Goal: Complete application form

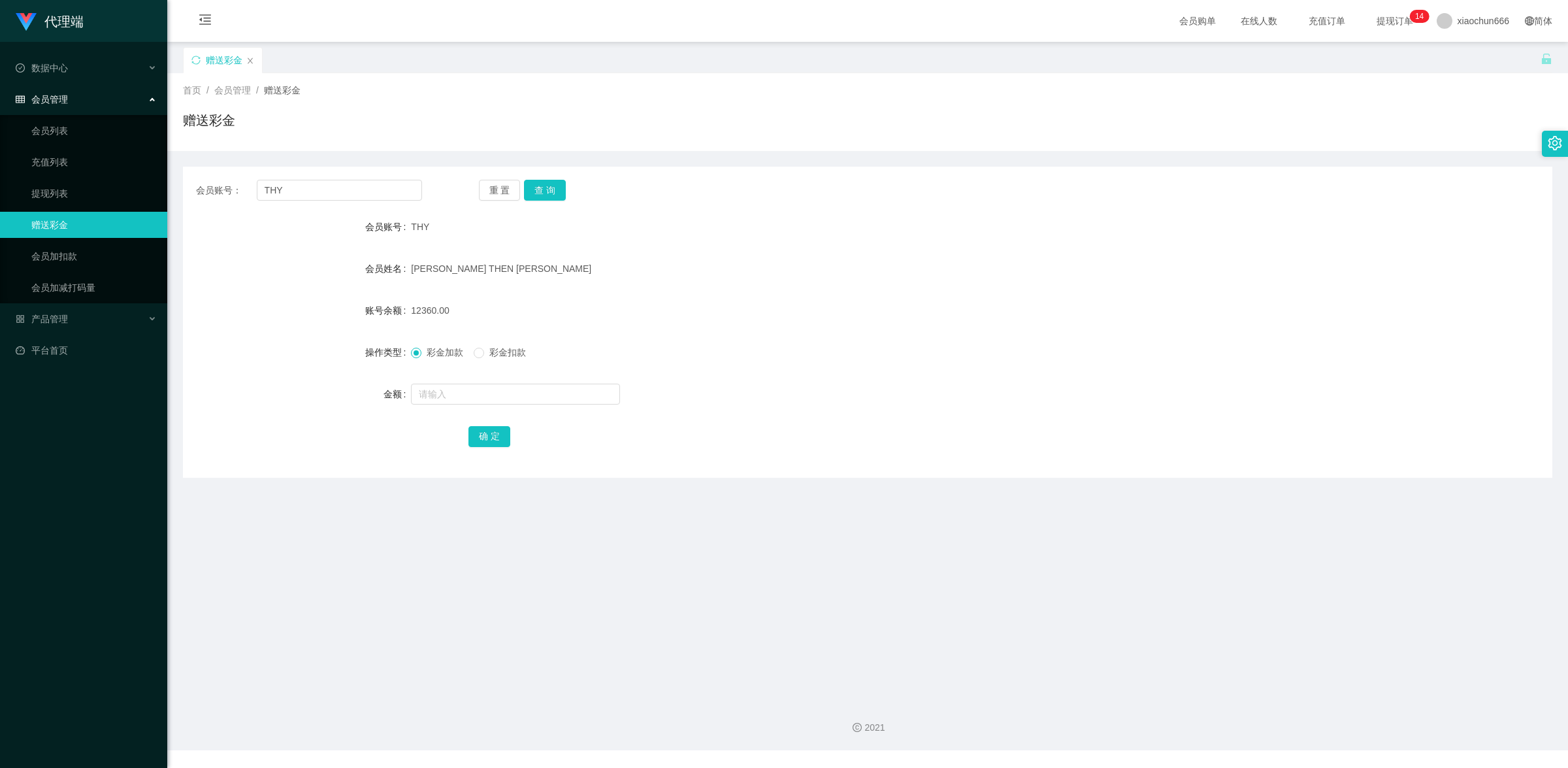
click at [454, 406] on div at bounding box center [810, 394] width 799 height 26
click at [459, 400] on input "text" at bounding box center [515, 394] width 209 height 21
type input "8"
drag, startPoint x: 482, startPoint y: 433, endPoint x: 974, endPoint y: 253, distance: 523.9
click at [482, 433] on button "确 定" at bounding box center [489, 436] width 42 height 21
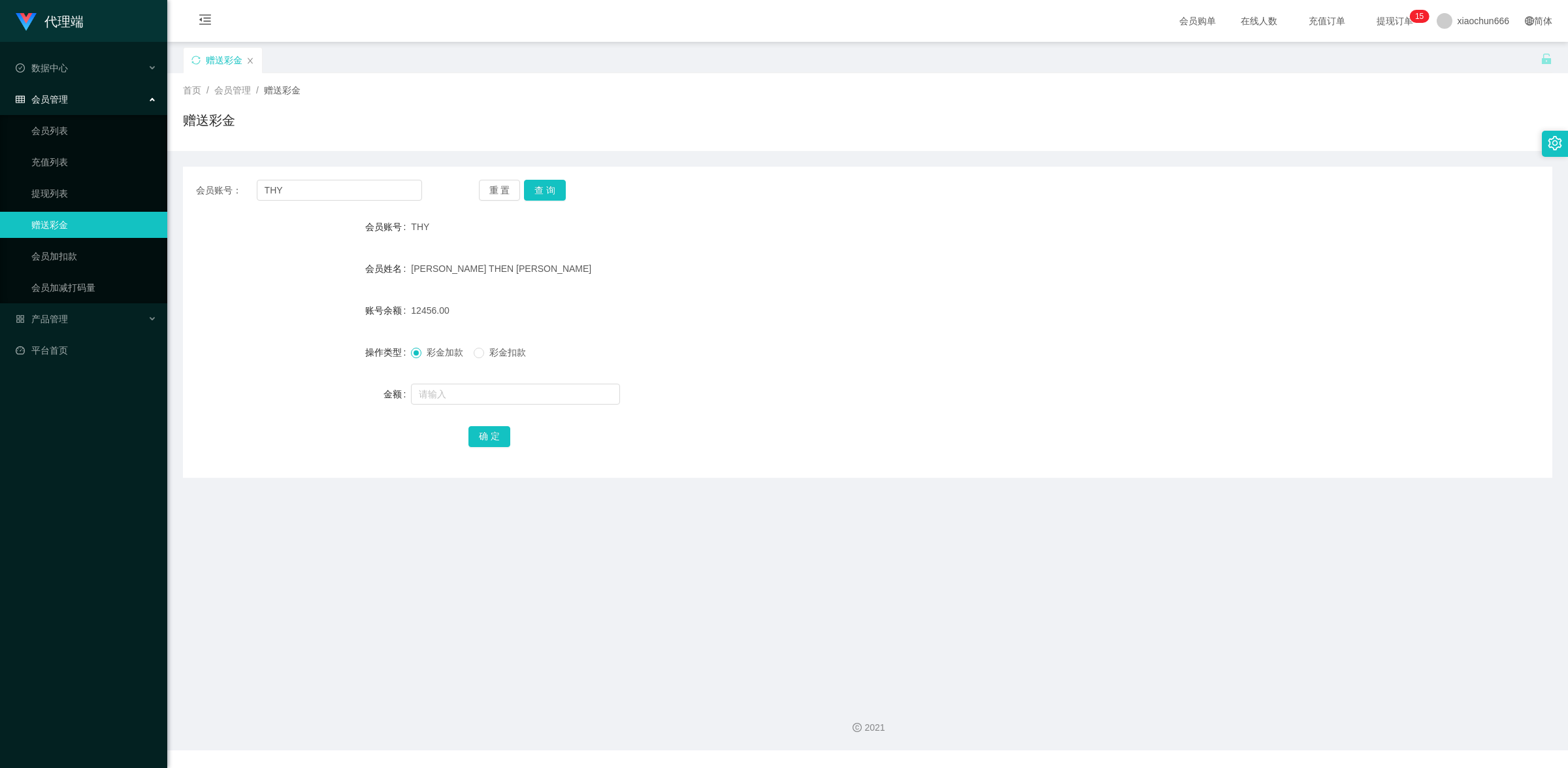
click at [515, 381] on div at bounding box center [810, 394] width 799 height 26
click at [517, 389] on input "text" at bounding box center [515, 394] width 209 height 21
type input "8"
click at [497, 438] on button "确 定" at bounding box center [489, 436] width 42 height 21
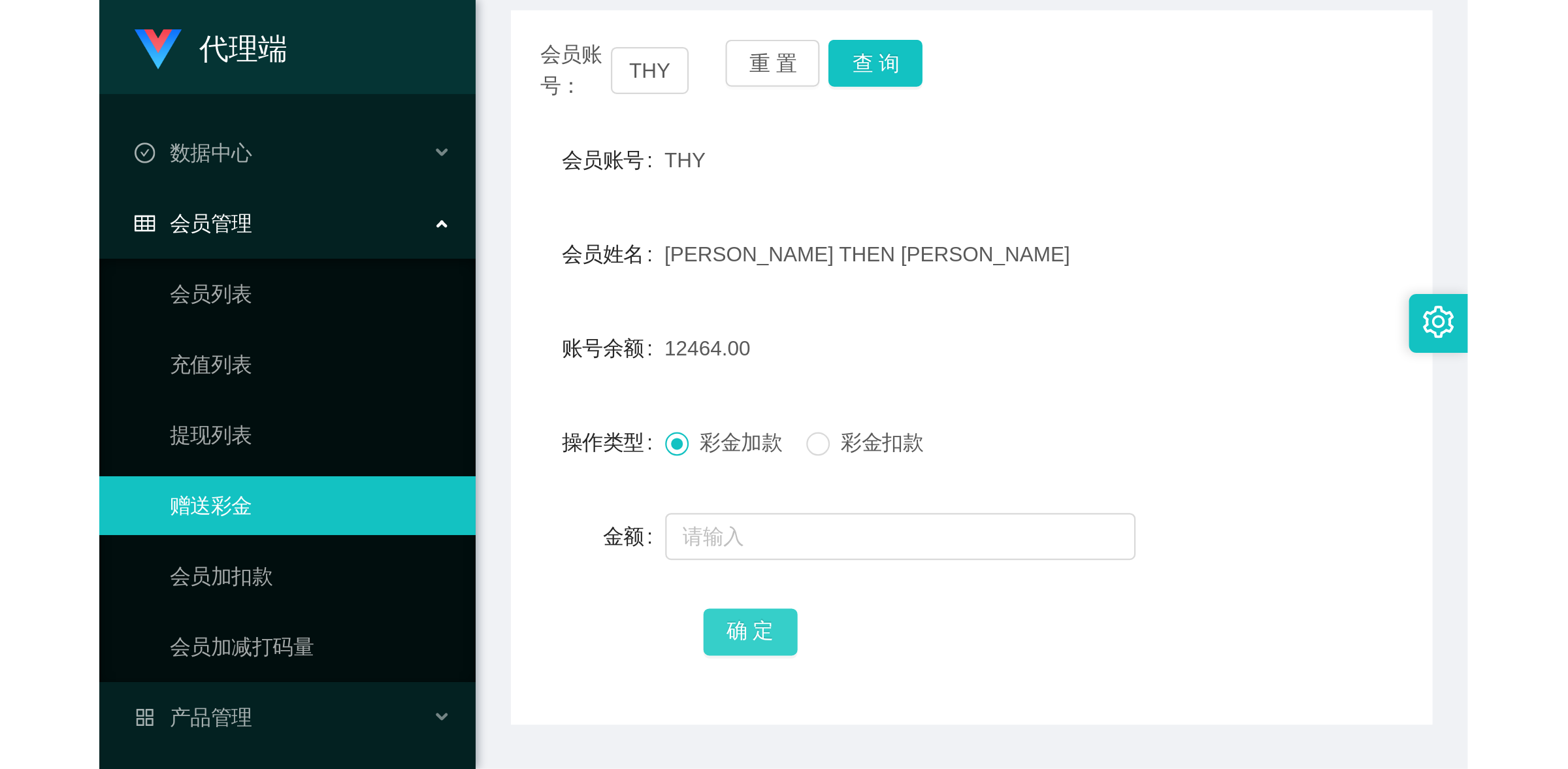
scroll to position [163, 0]
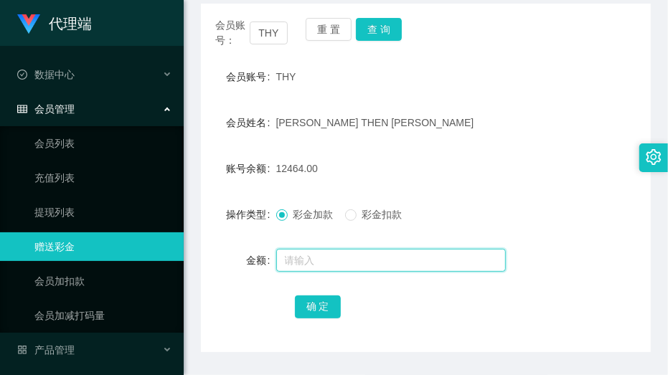
click at [367, 262] on input "text" at bounding box center [390, 260] width 229 height 23
type input "8"
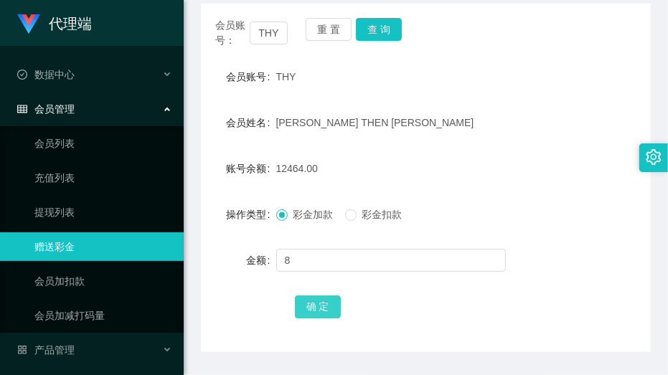
drag, startPoint x: 324, startPoint y: 313, endPoint x: 366, endPoint y: 307, distance: 42.1
click at [324, 313] on button "确 定" at bounding box center [318, 306] width 46 height 23
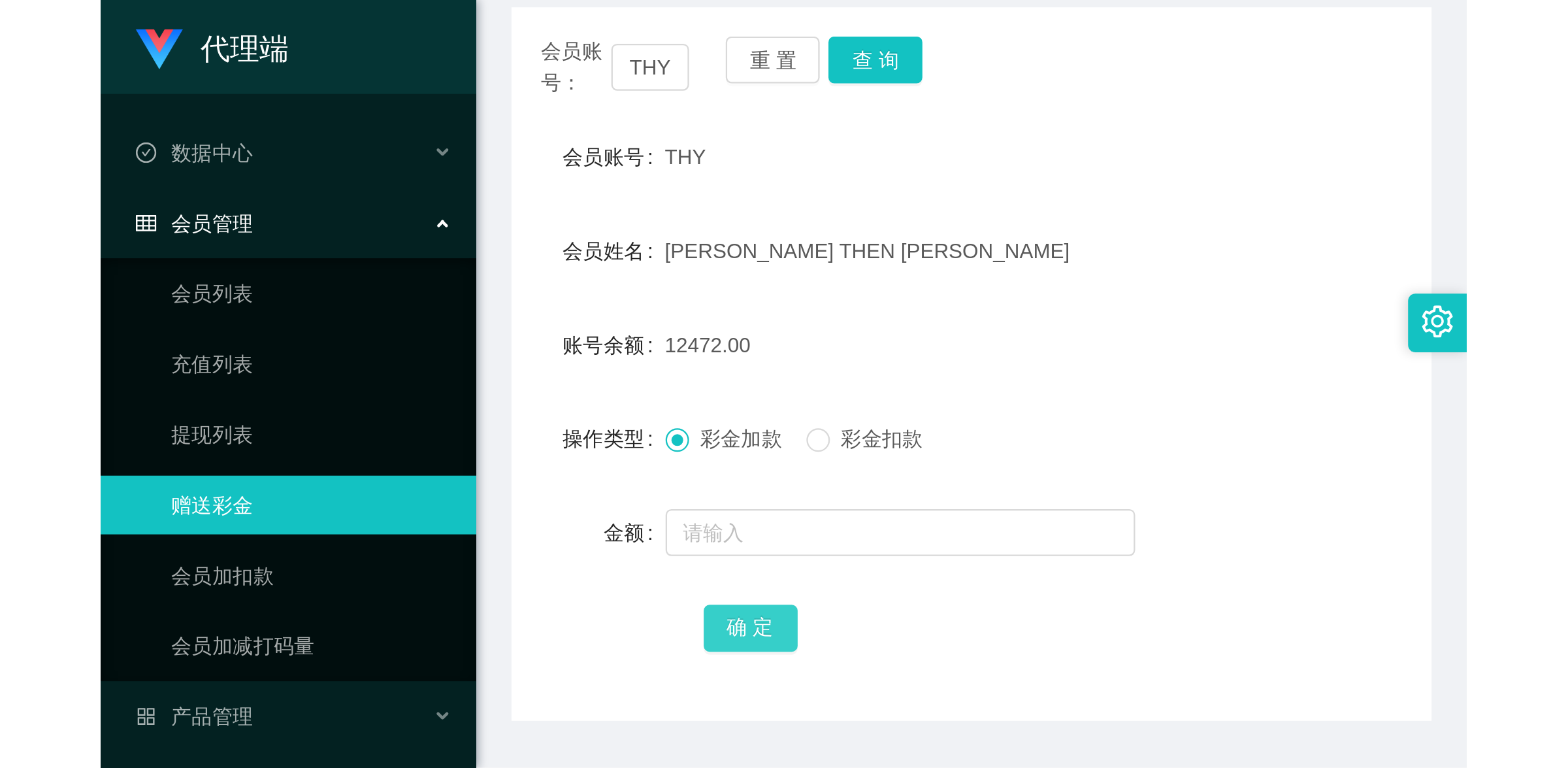
scroll to position [0, 0]
